Goal: Task Accomplishment & Management: Manage account settings

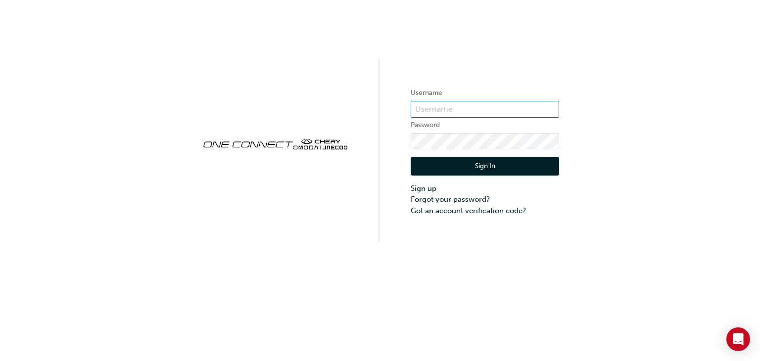
click at [480, 112] on input "text" at bounding box center [485, 109] width 148 height 17
type input "justink@cherysunbury.com.au"
click button "Sign In" at bounding box center [485, 166] width 148 height 19
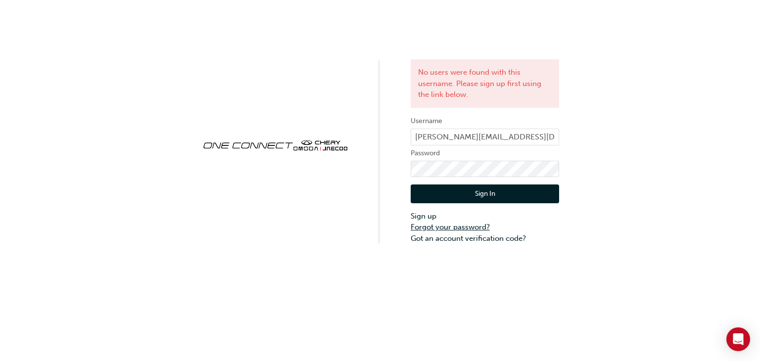
click at [474, 226] on link "Forgot your password?" at bounding box center [485, 227] width 148 height 11
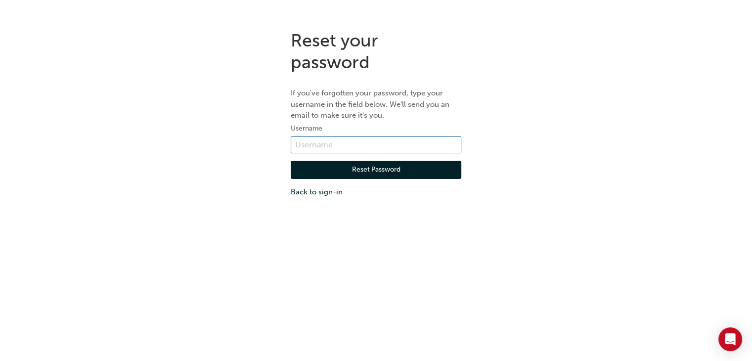
click at [382, 145] on input "text" at bounding box center [376, 145] width 171 height 17
type input "justink@cherysunbury.com.au"
click at [374, 170] on button "Reset Password" at bounding box center [376, 170] width 171 height 19
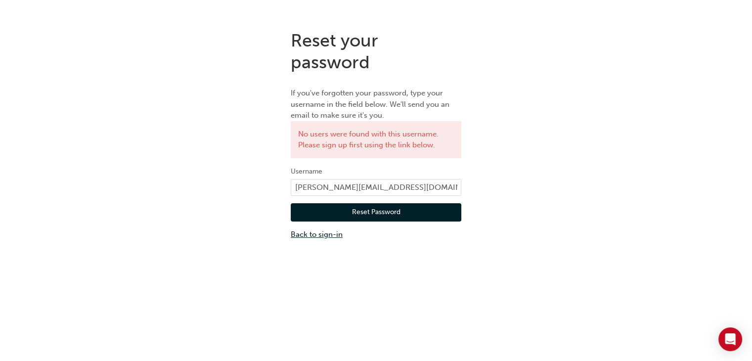
click at [331, 234] on link "Back to sign-in" at bounding box center [376, 234] width 171 height 11
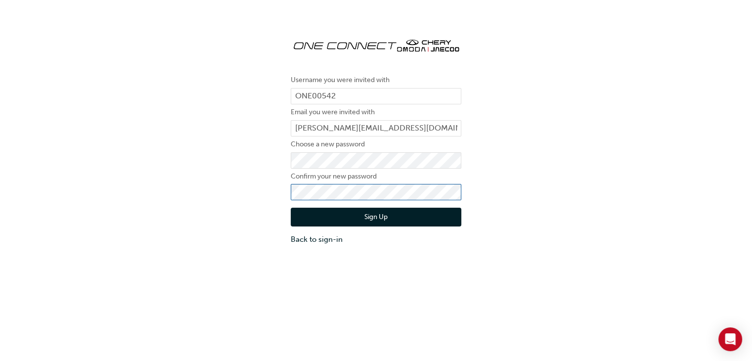
click button "Sign Up" at bounding box center [376, 217] width 171 height 19
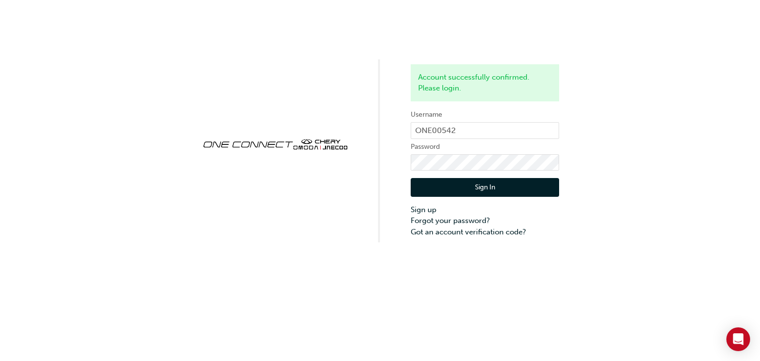
click at [550, 175] on div "Sign In Sign up Forgot your password? Got an account verification code?" at bounding box center [485, 204] width 148 height 67
click at [497, 129] on input "ONE00542" at bounding box center [485, 130] width 148 height 17
click button "Sign In" at bounding box center [485, 187] width 148 height 19
